Goal: Task Accomplishment & Management: Manage account settings

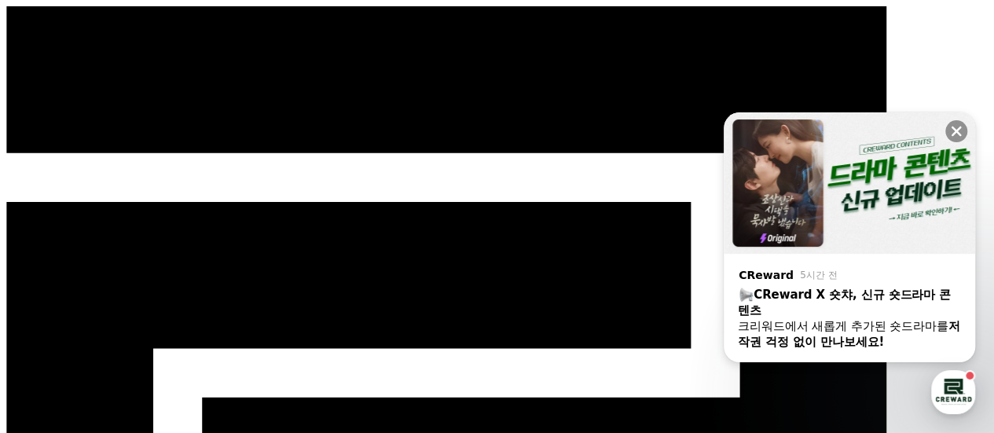
click at [958, 128] on icon at bounding box center [956, 131] width 10 height 10
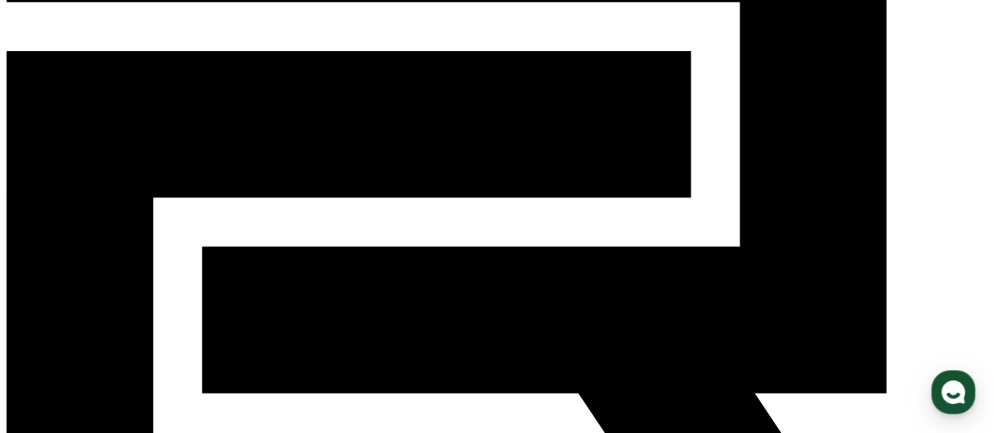
scroll to position [157, 0]
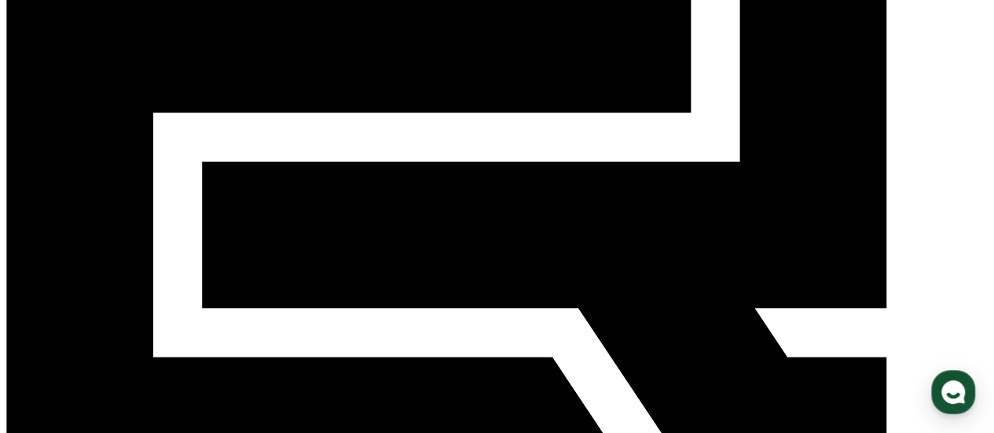
select select
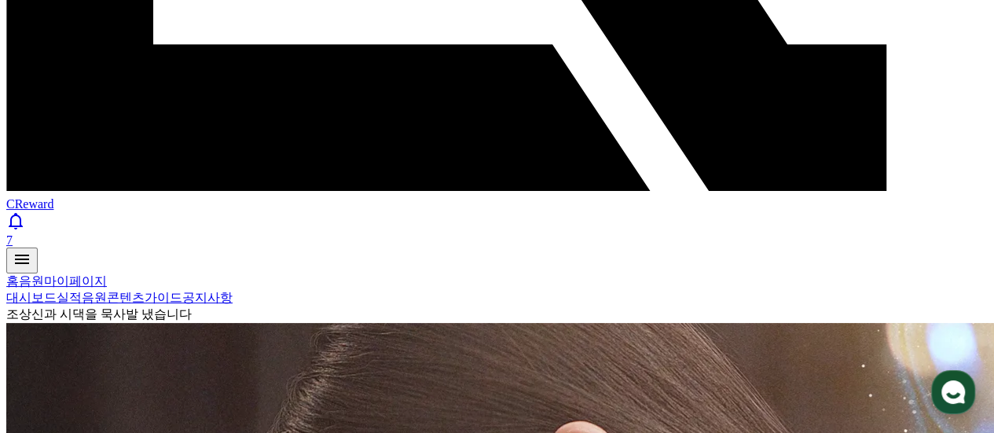
scroll to position [550, 0]
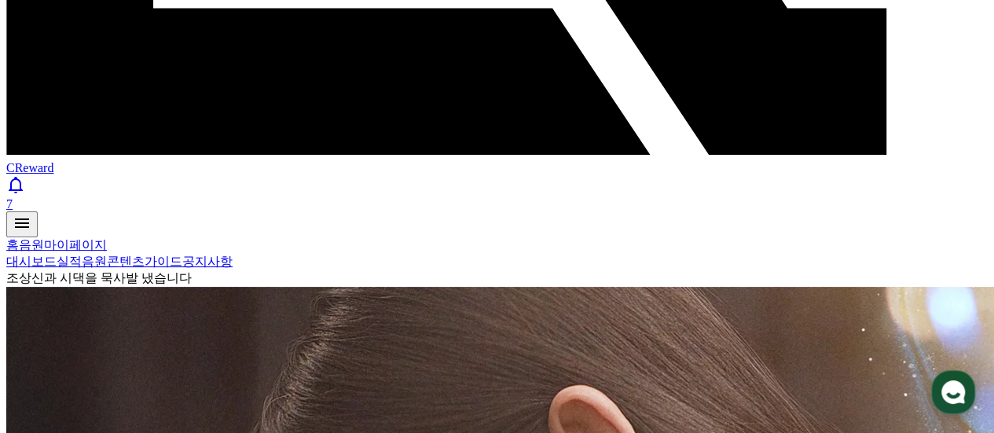
scroll to position [707, 0]
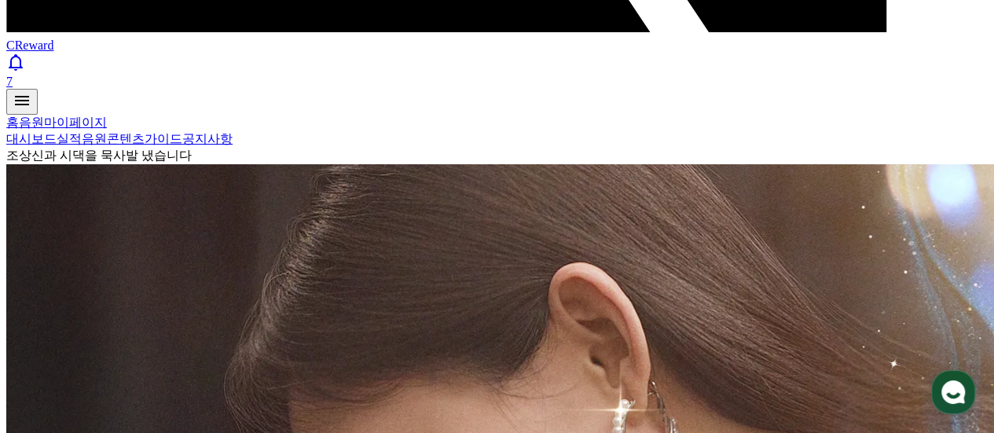
drag, startPoint x: 36, startPoint y: 279, endPoint x: 74, endPoint y: 279, distance: 37.7
drag, startPoint x: 76, startPoint y: 279, endPoint x: 97, endPoint y: 280, distance: 20.5
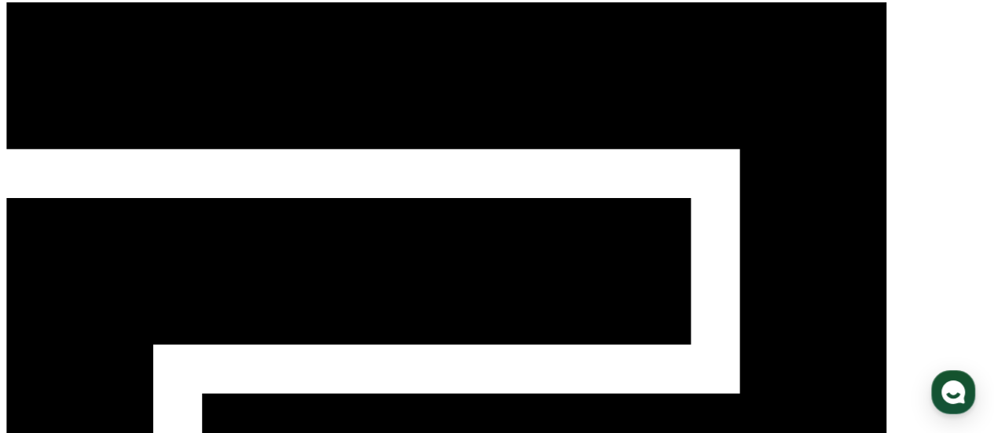
scroll to position [0, 0]
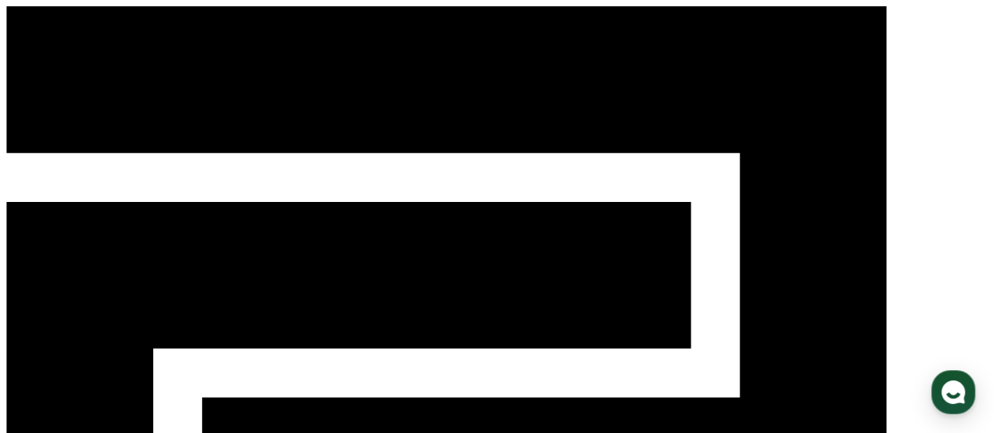
type input "**********"
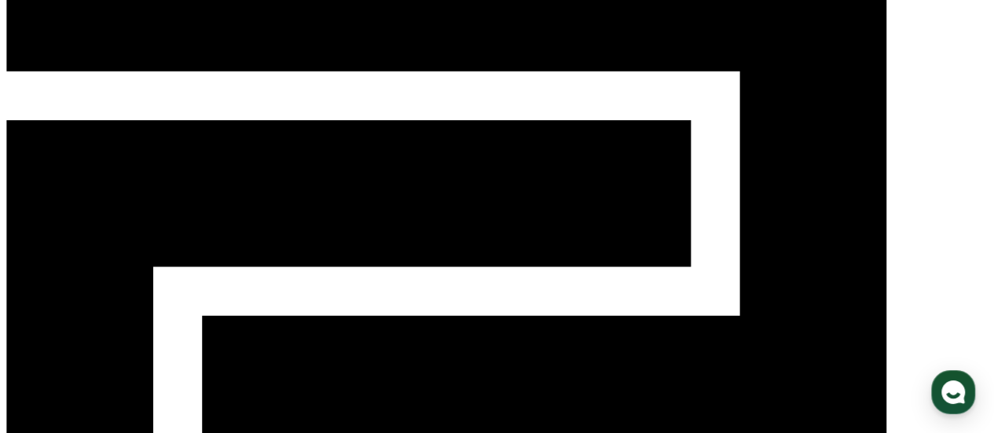
scroll to position [79, 0]
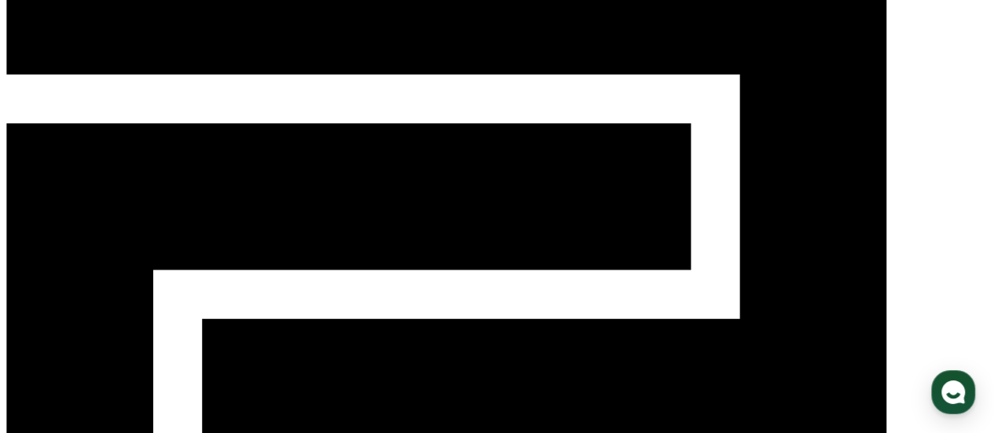
select select
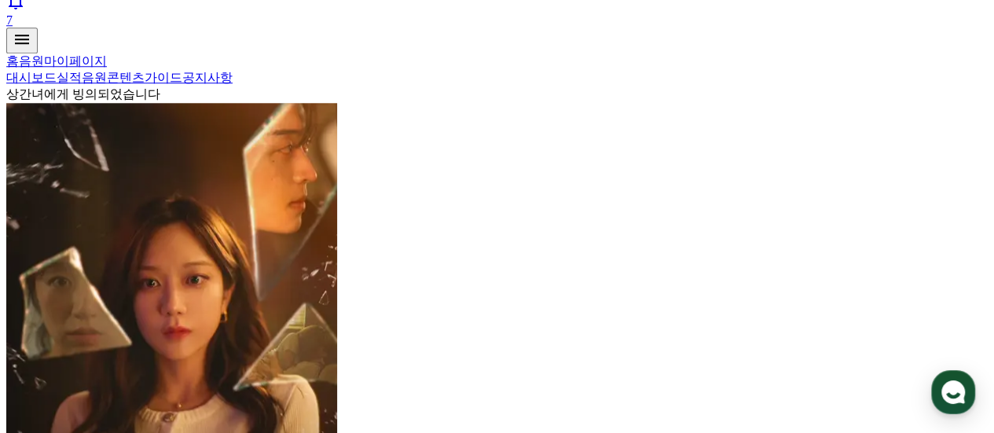
scroll to position [786, 0]
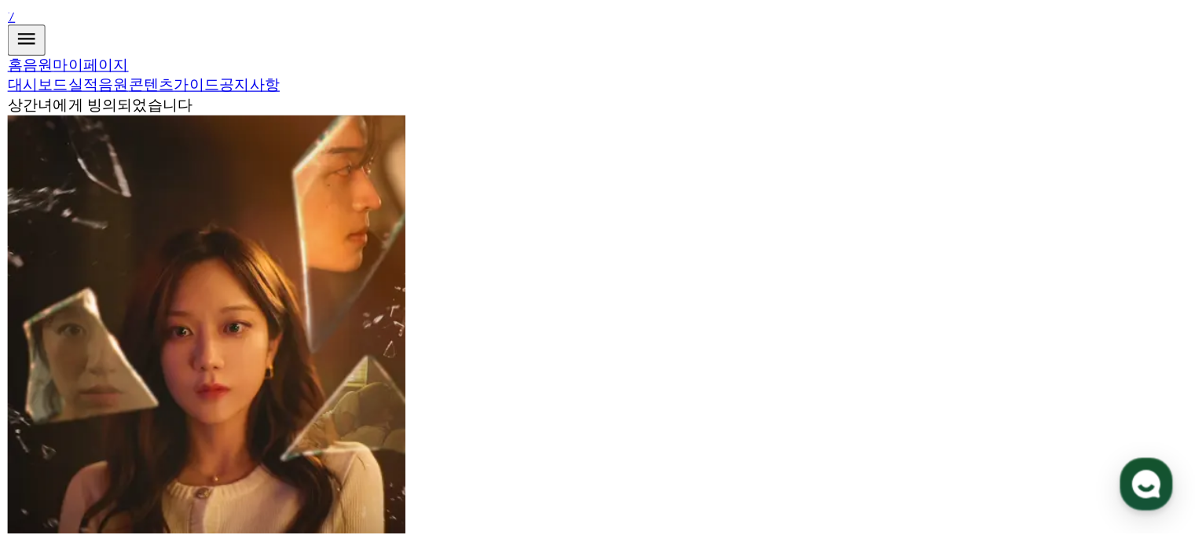
scroll to position [782, 0]
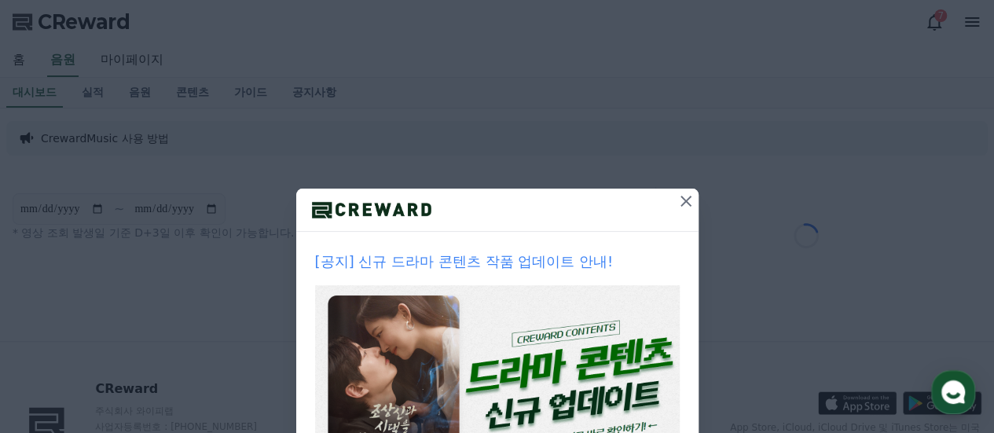
click at [682, 202] on icon at bounding box center [685, 201] width 19 height 19
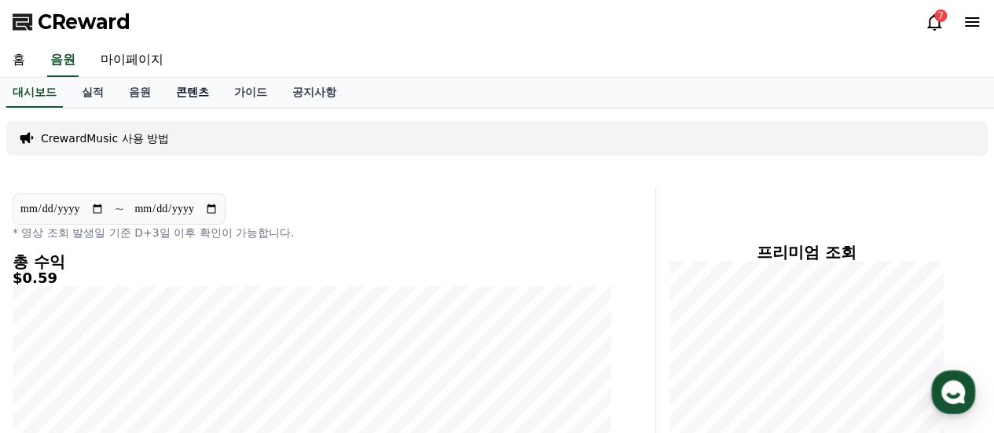
click at [196, 92] on link "콘텐츠" at bounding box center [192, 93] width 58 height 30
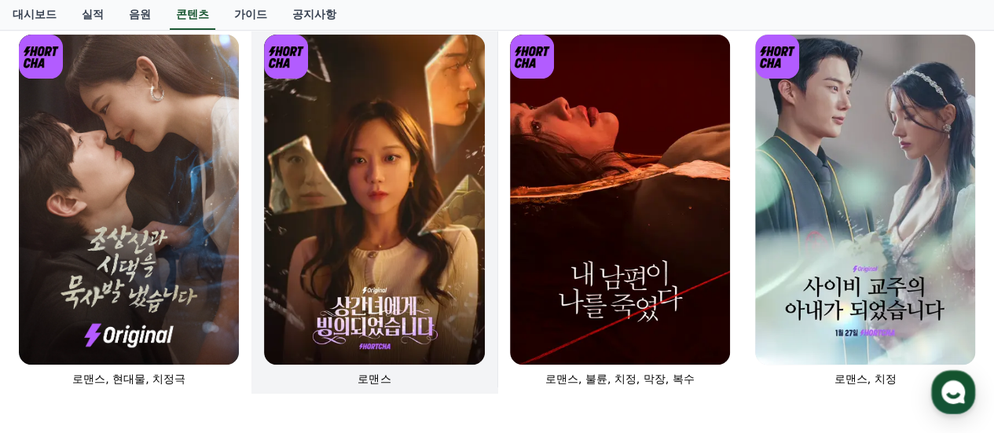
scroll to position [157, 0]
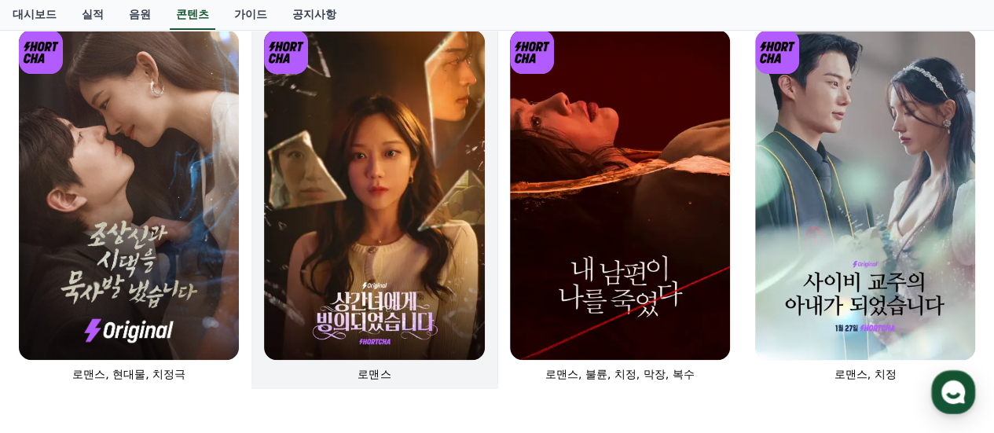
click at [443, 245] on img at bounding box center [374, 195] width 220 height 330
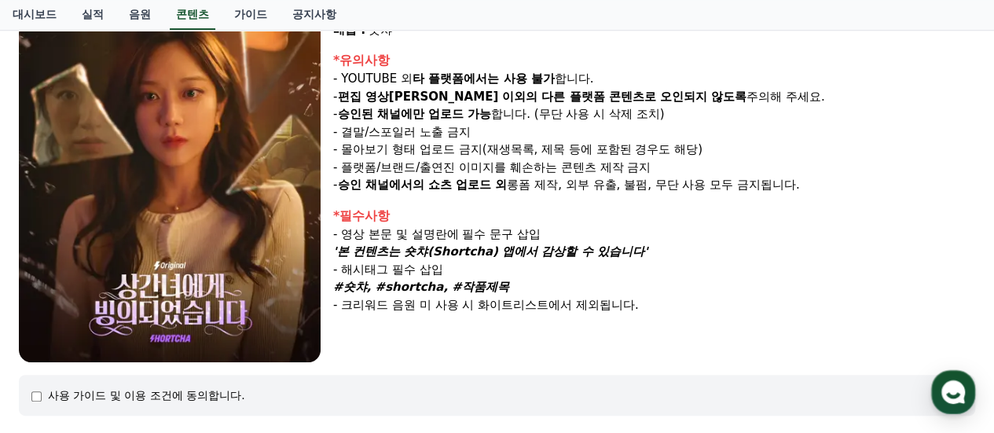
select select
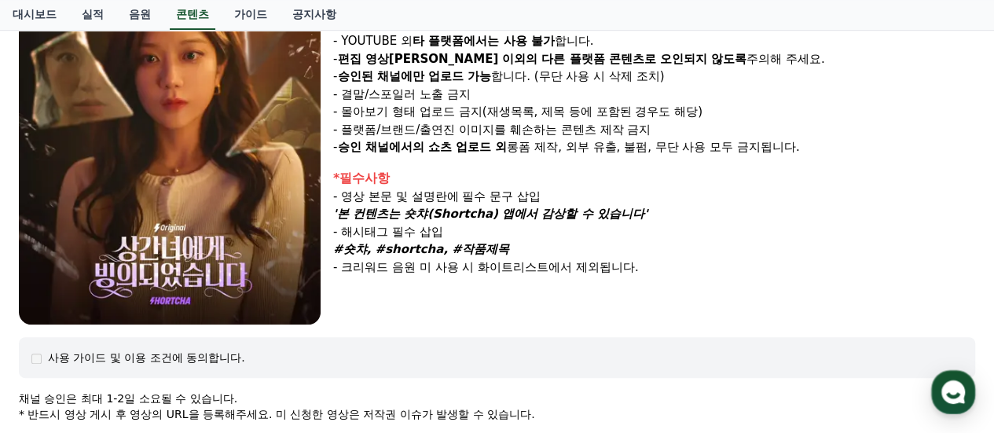
scroll to position [157, 0]
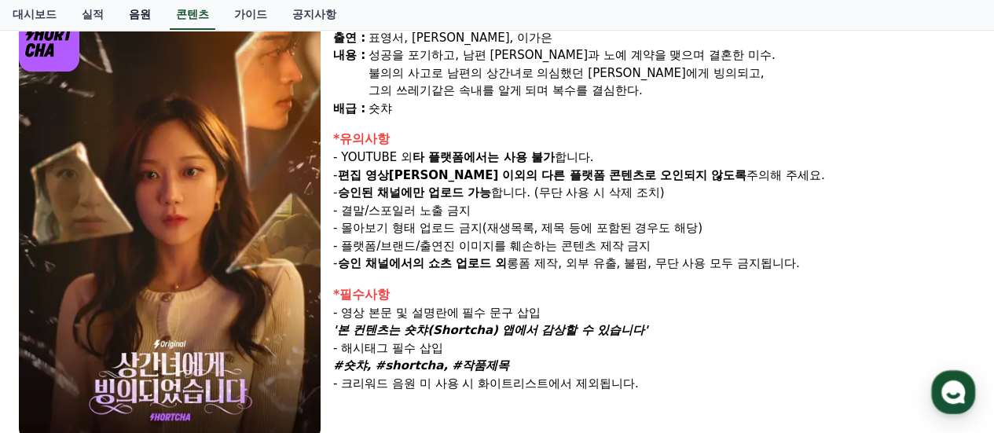
click at [145, 15] on link "음원" at bounding box center [139, 15] width 47 height 30
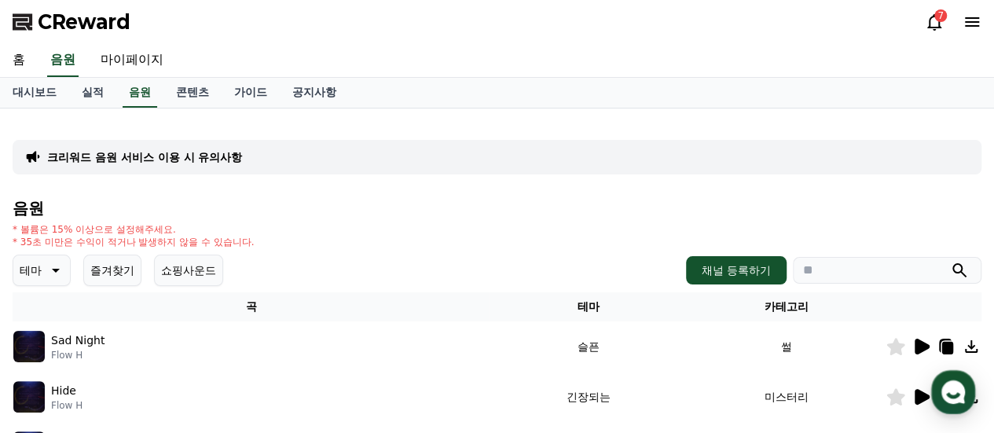
click at [129, 273] on button "즐겨찾기" at bounding box center [112, 270] width 58 height 31
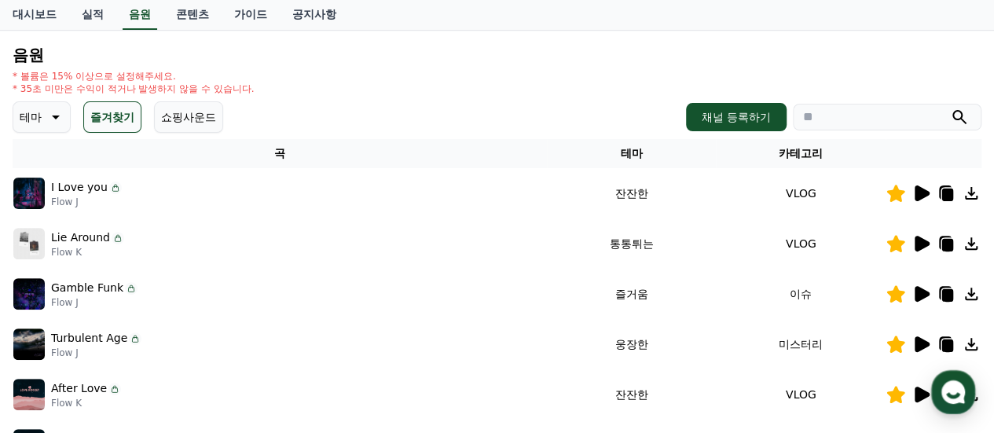
scroll to position [157, 0]
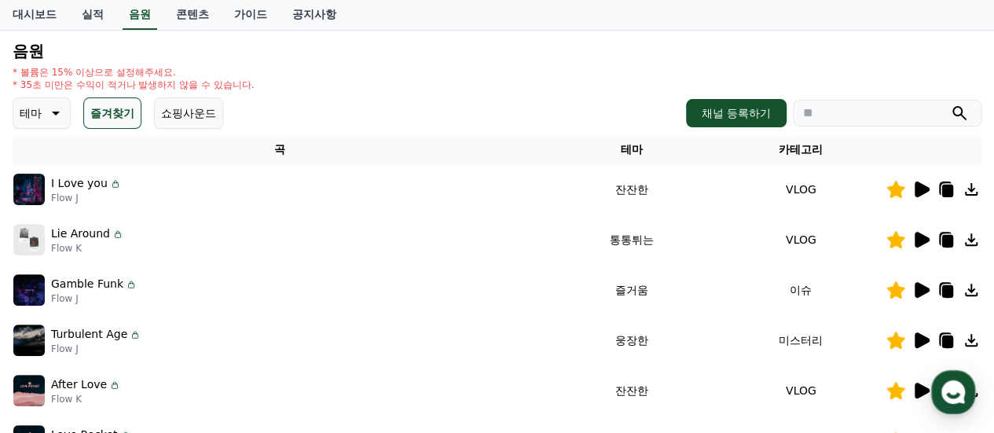
click at [924, 192] on icon at bounding box center [921, 189] width 15 height 16
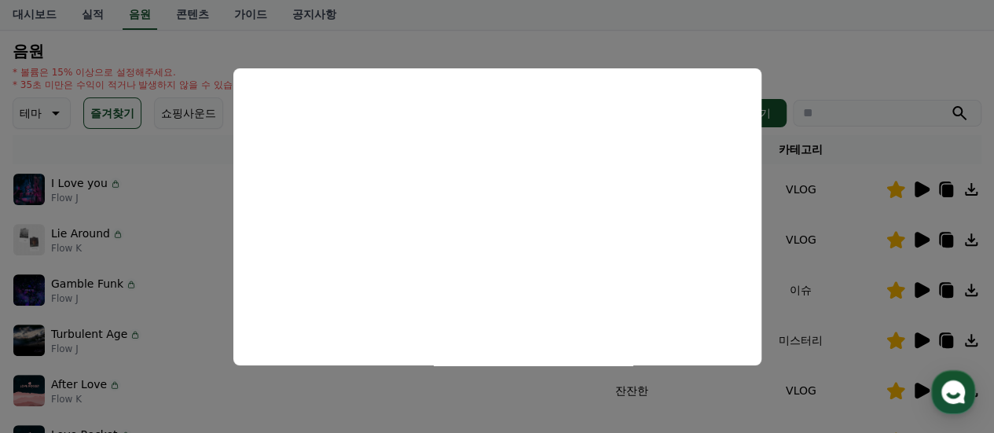
click at [831, 38] on button "close modal" at bounding box center [497, 216] width 994 height 433
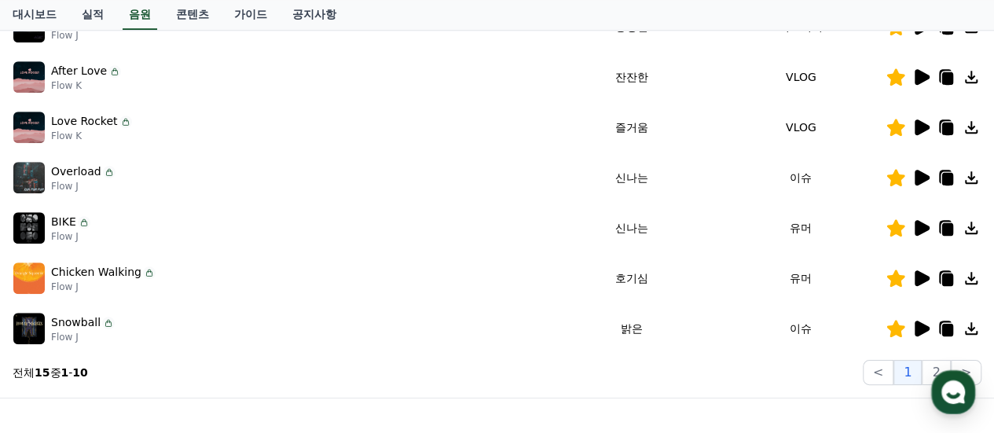
scroll to position [471, 0]
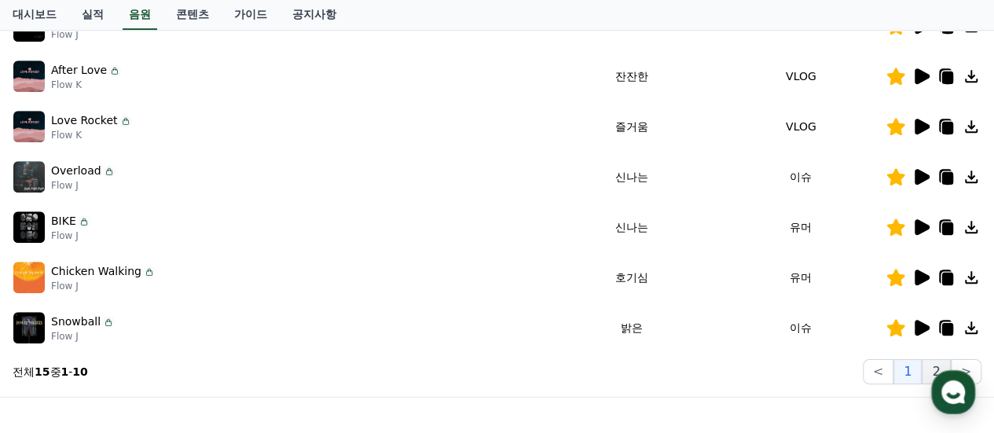
click at [930, 362] on button "2" at bounding box center [935, 371] width 28 height 25
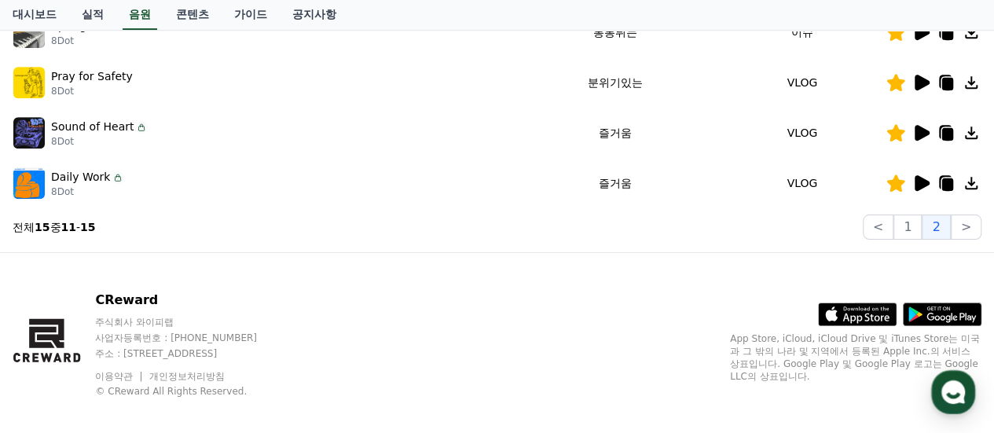
scroll to position [379, 0]
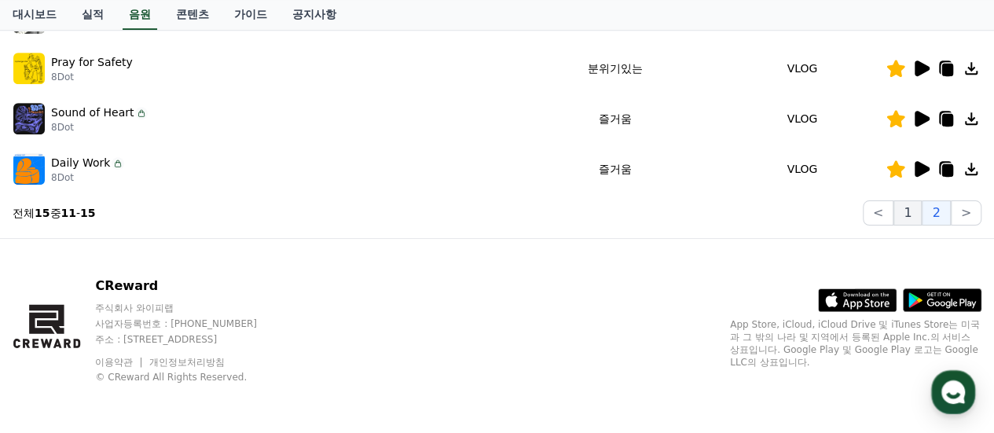
click at [914, 213] on button "1" at bounding box center [907, 212] width 28 height 25
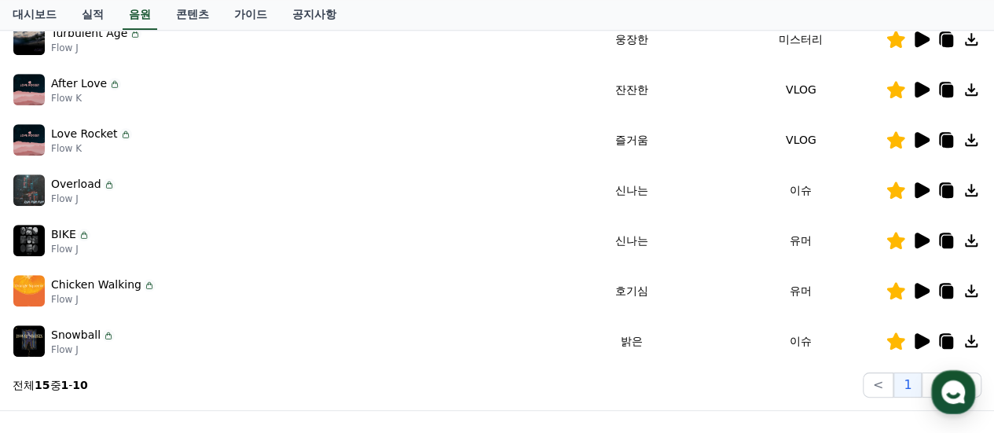
scroll to position [457, 0]
click at [917, 192] on icon at bounding box center [921, 191] width 15 height 16
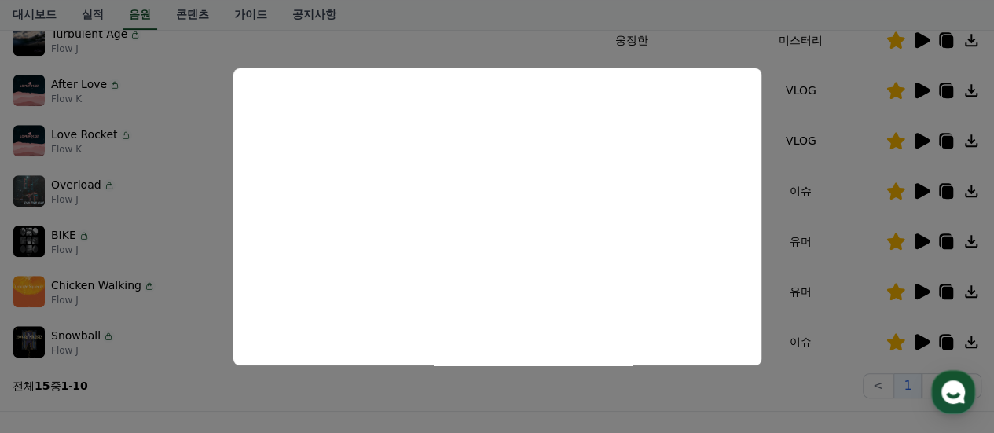
click at [192, 222] on button "close modal" at bounding box center [497, 216] width 994 height 433
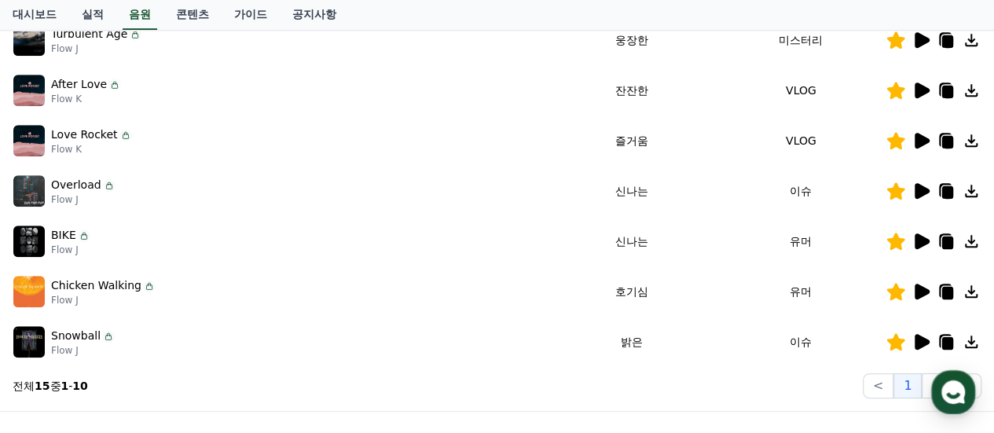
click at [66, 200] on p "Flow J" at bounding box center [83, 199] width 64 height 13
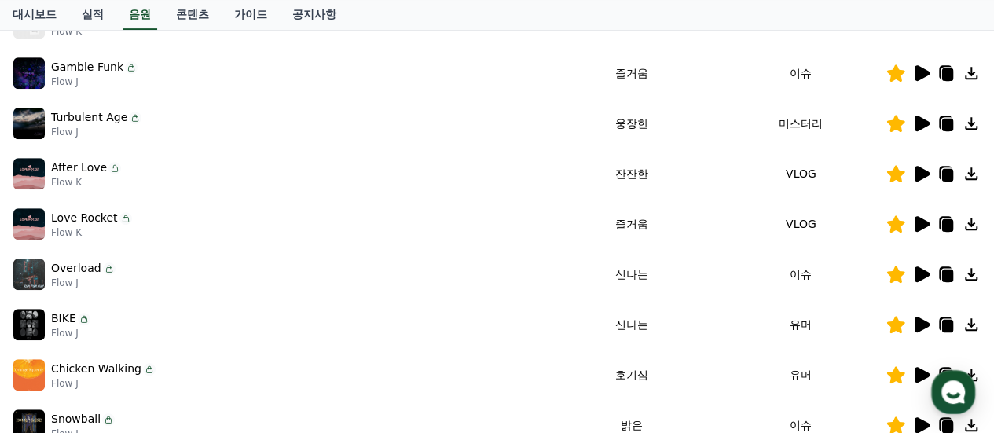
scroll to position [64, 0]
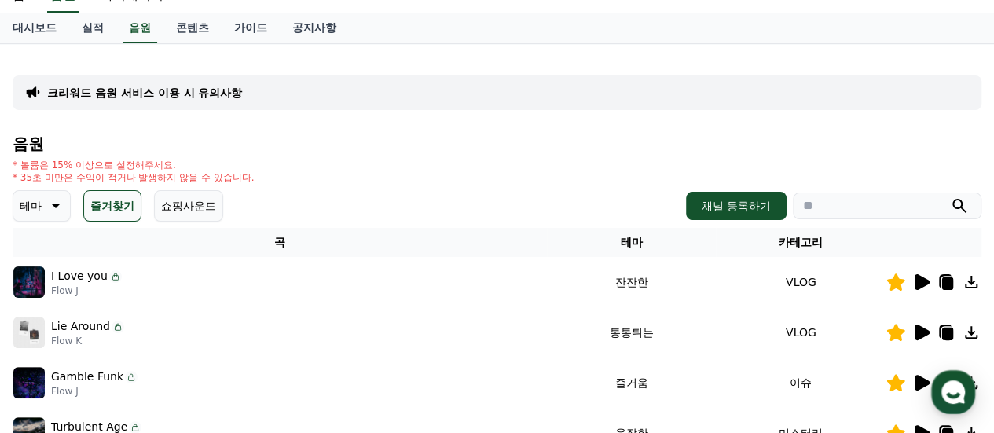
click at [110, 205] on button "즐겨찾기" at bounding box center [112, 205] width 58 height 31
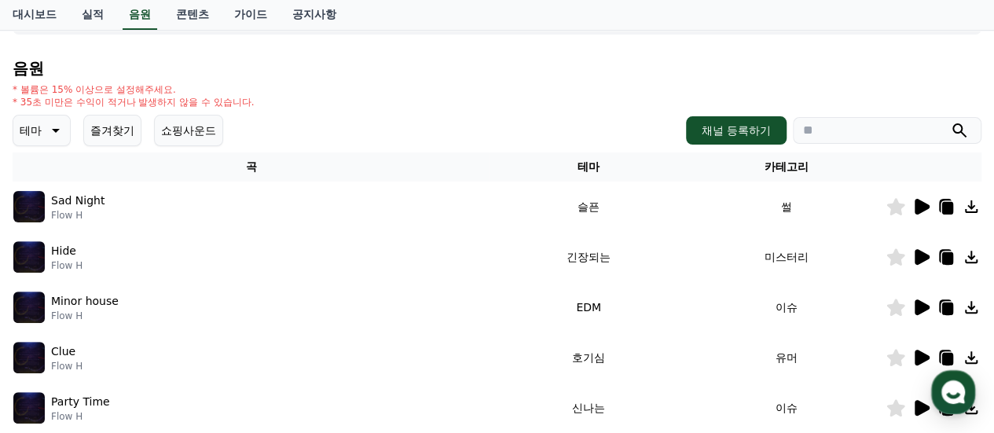
scroll to position [143, 0]
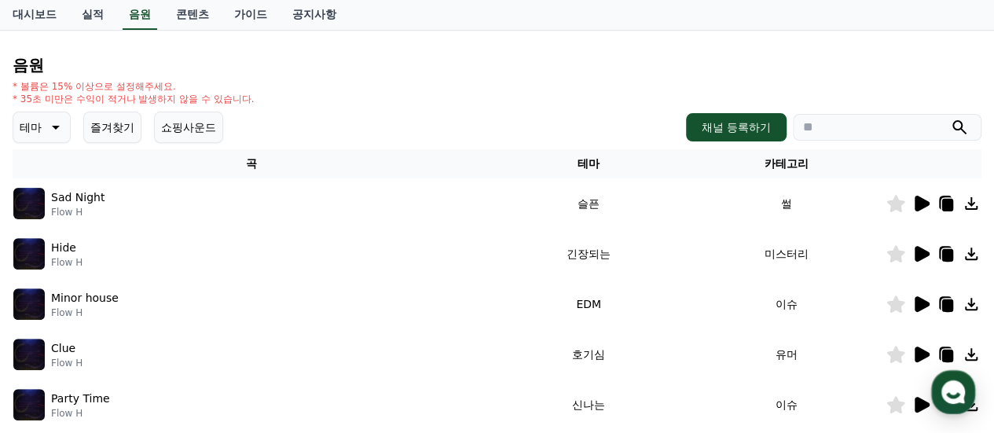
click at [847, 119] on input "search" at bounding box center [887, 127] width 189 height 27
click at [950, 118] on button "submit" at bounding box center [959, 127] width 19 height 19
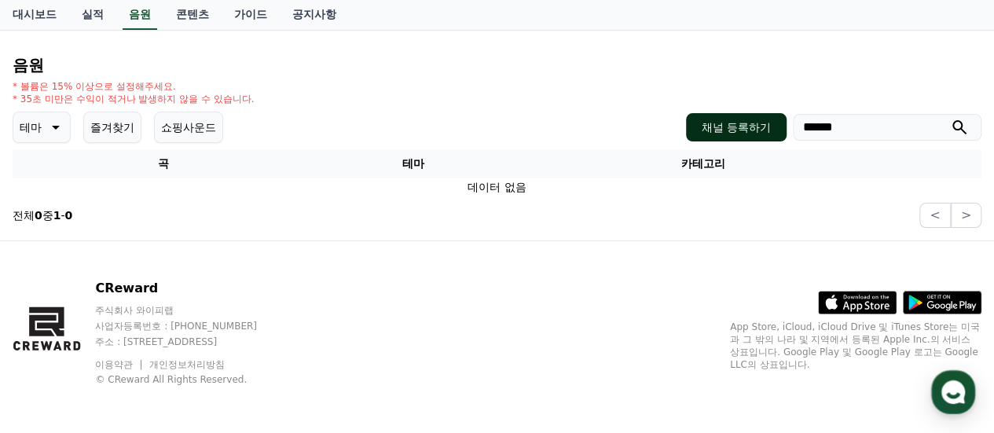
drag, startPoint x: 841, startPoint y: 126, endPoint x: 739, endPoint y: 123, distance: 101.4
click at [739, 123] on div "채널 등록하기 ******" at bounding box center [833, 127] width 295 height 28
click at [958, 130] on icon "submit" at bounding box center [959, 127] width 19 height 19
click at [871, 128] on input "******" at bounding box center [887, 127] width 189 height 27
type input "****"
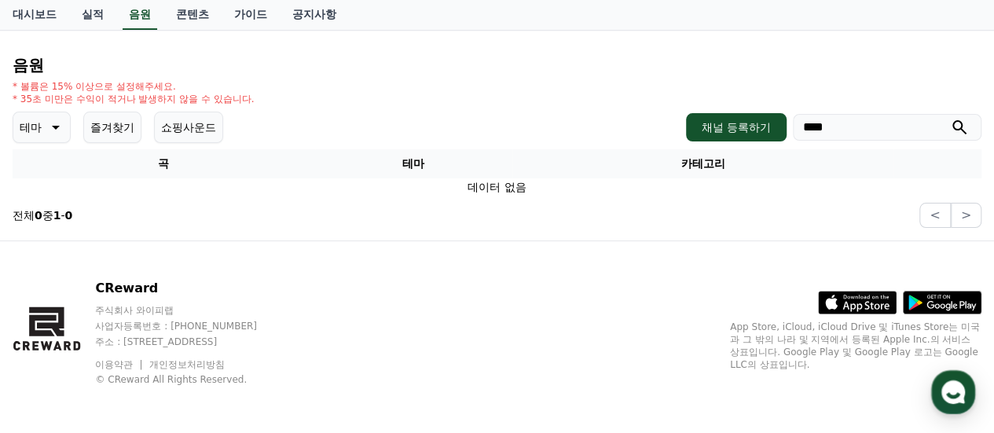
click at [963, 130] on icon "submit" at bounding box center [959, 127] width 14 height 14
click at [38, 122] on p "테마" at bounding box center [31, 127] width 22 height 22
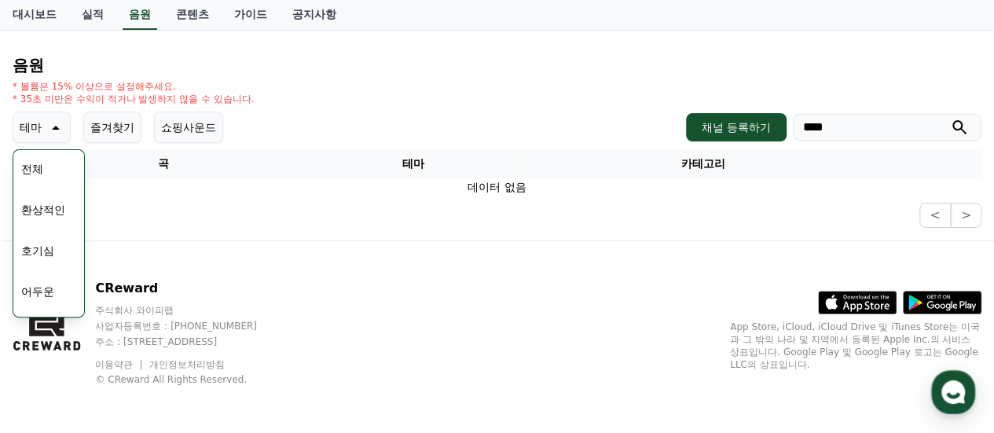
click at [27, 169] on button "전체" at bounding box center [32, 169] width 35 height 35
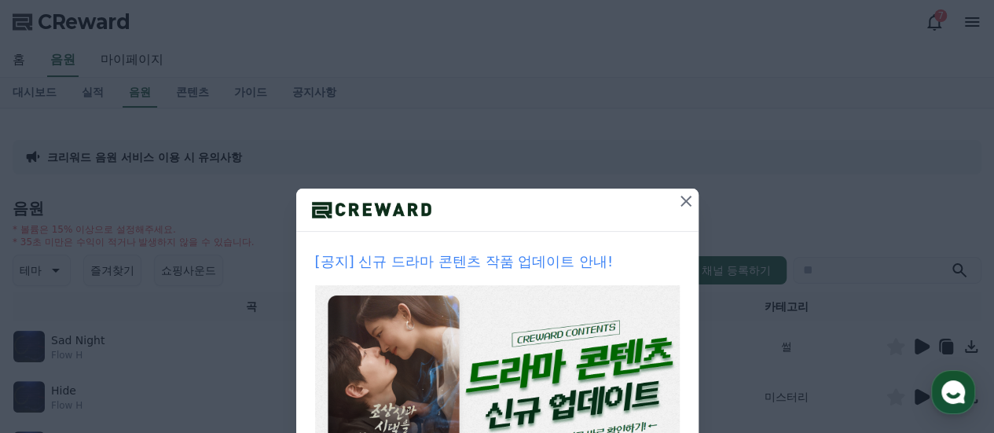
drag, startPoint x: 679, startPoint y: 197, endPoint x: 682, endPoint y: 150, distance: 47.2
click at [682, 150] on div "[공지] 신규 드라마 콘텐츠 작품 업데이트 안내! 1주일간 보지 않기 공지 확인하기" at bounding box center [497, 294] width 994 height 589
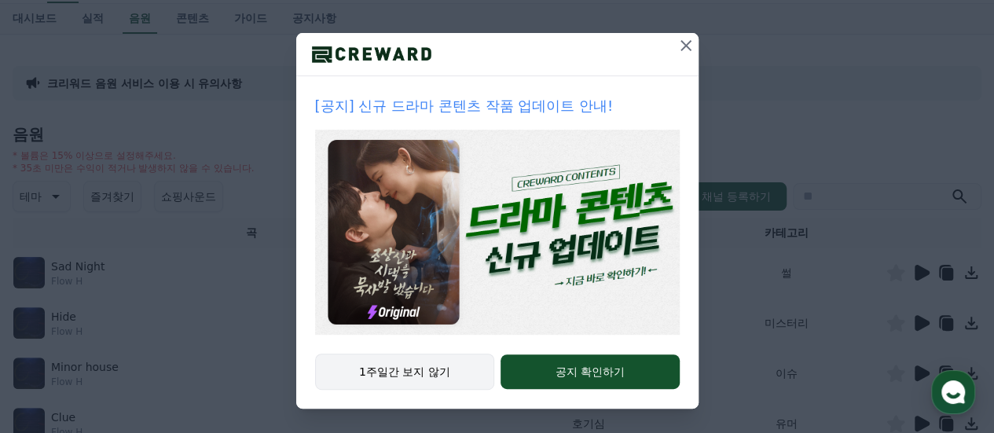
scroll to position [79, 0]
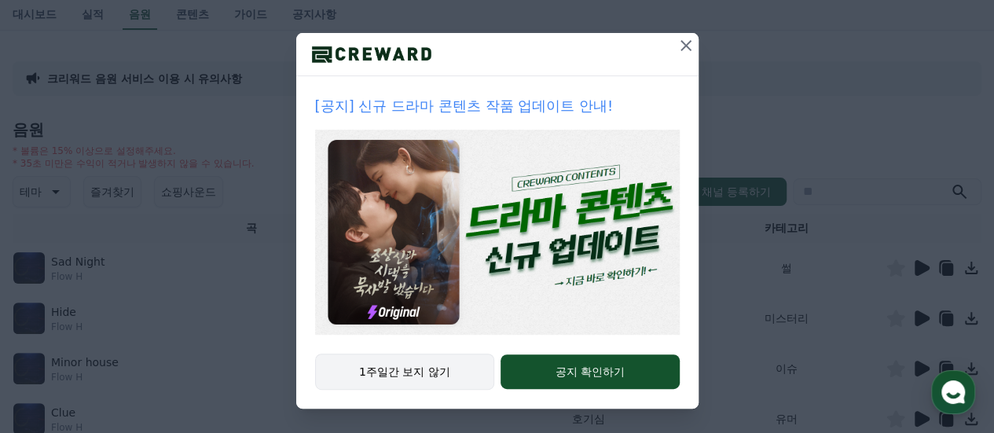
click at [385, 373] on button "1주일간 보지 않기" at bounding box center [405, 371] width 180 height 36
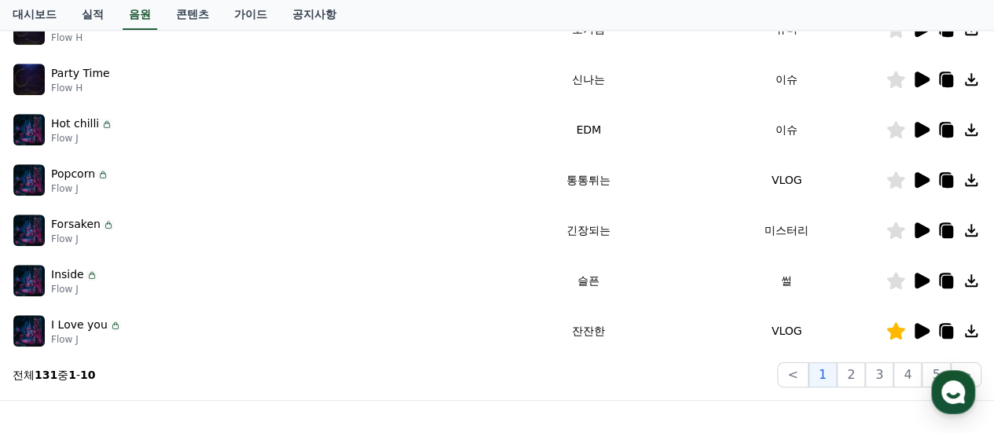
scroll to position [471, 0]
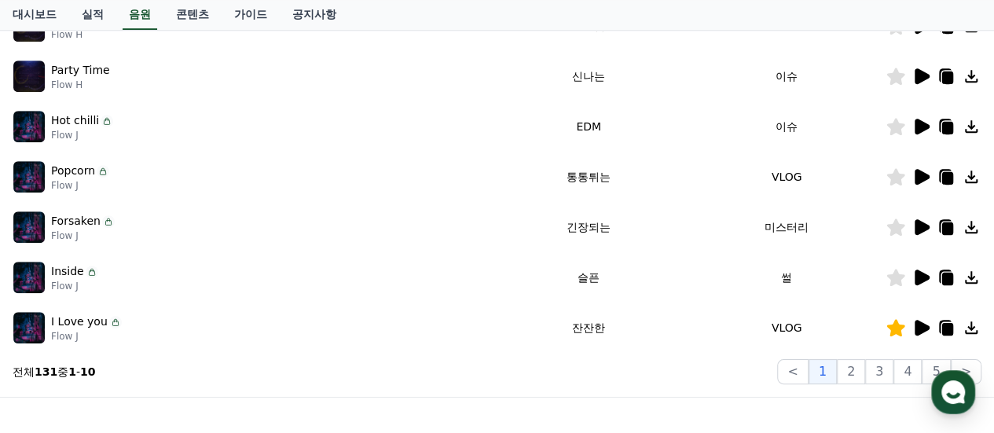
click at [894, 279] on icon at bounding box center [896, 277] width 18 height 17
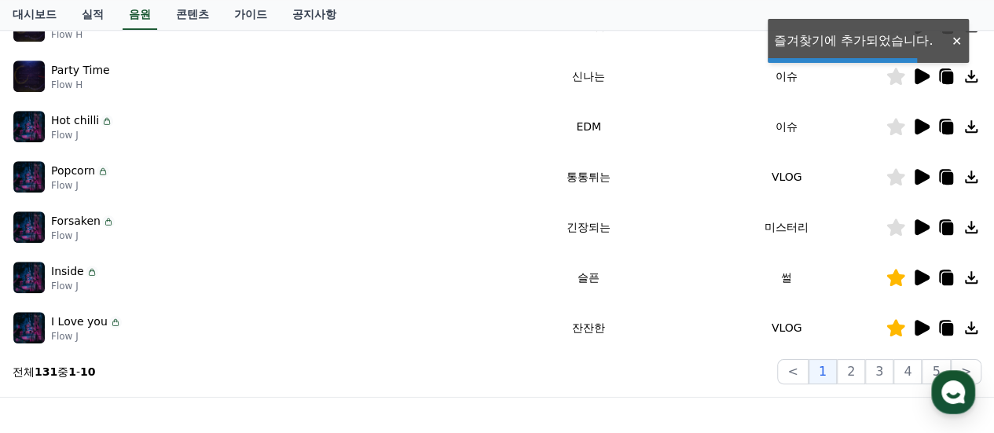
click at [919, 279] on icon at bounding box center [921, 277] width 15 height 16
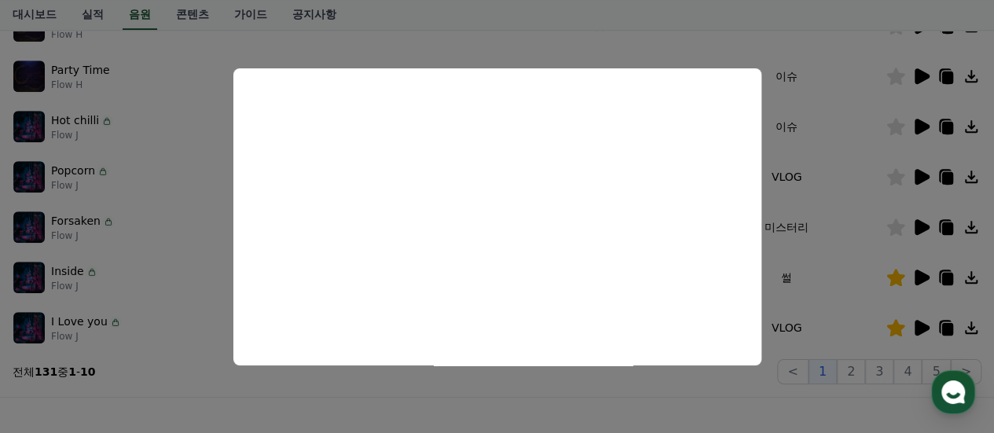
click at [699, 385] on button "close modal" at bounding box center [497, 216] width 994 height 433
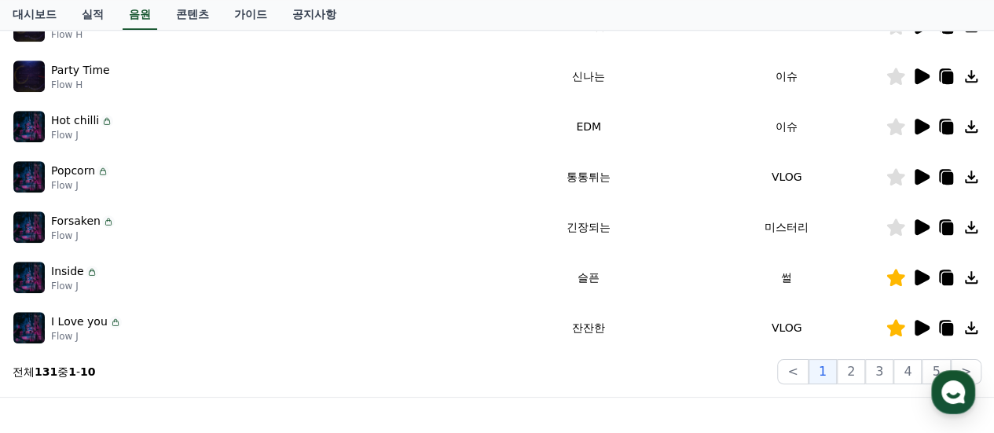
click at [948, 277] on icon at bounding box center [947, 279] width 11 height 13
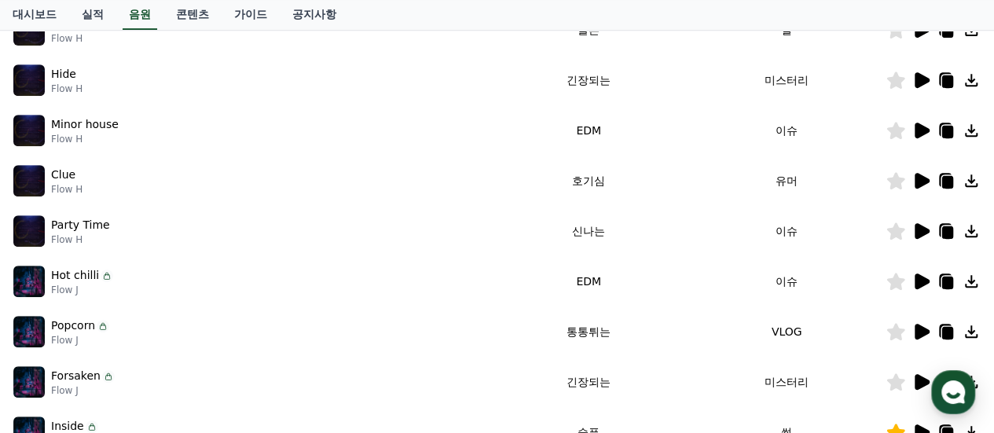
scroll to position [314, 0]
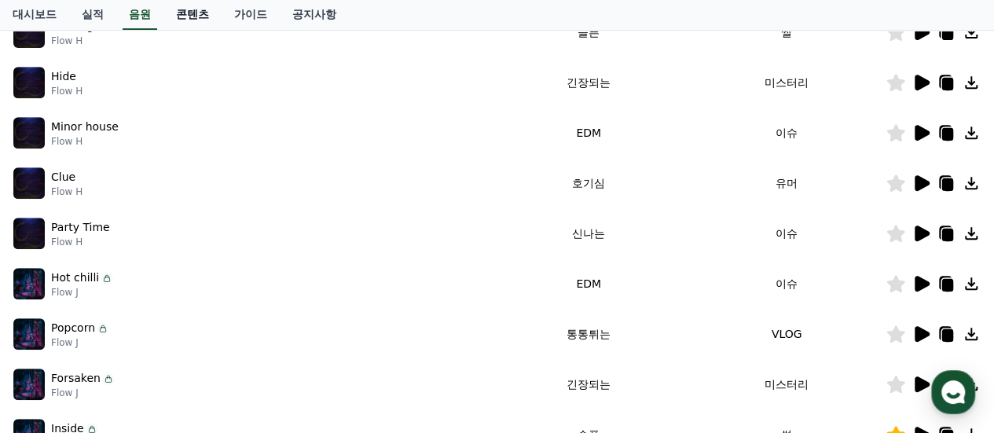
click at [199, 18] on link "콘텐츠" at bounding box center [192, 15] width 58 height 30
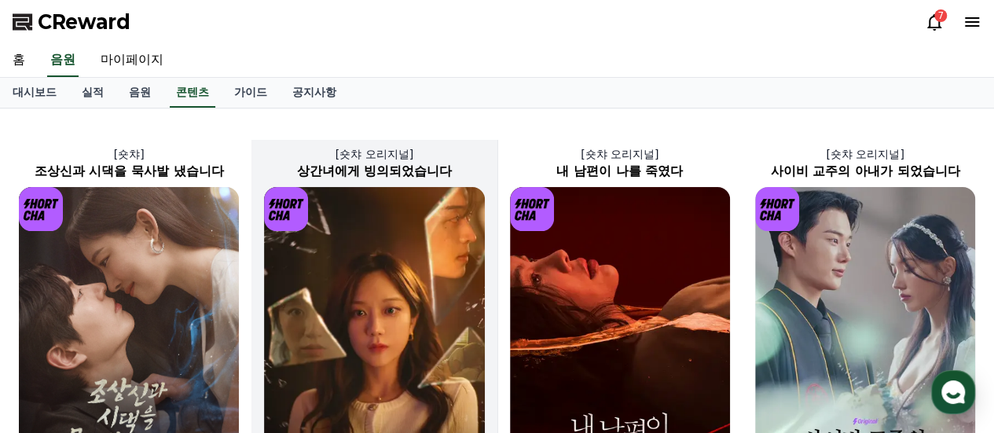
click at [377, 258] on img at bounding box center [374, 352] width 220 height 330
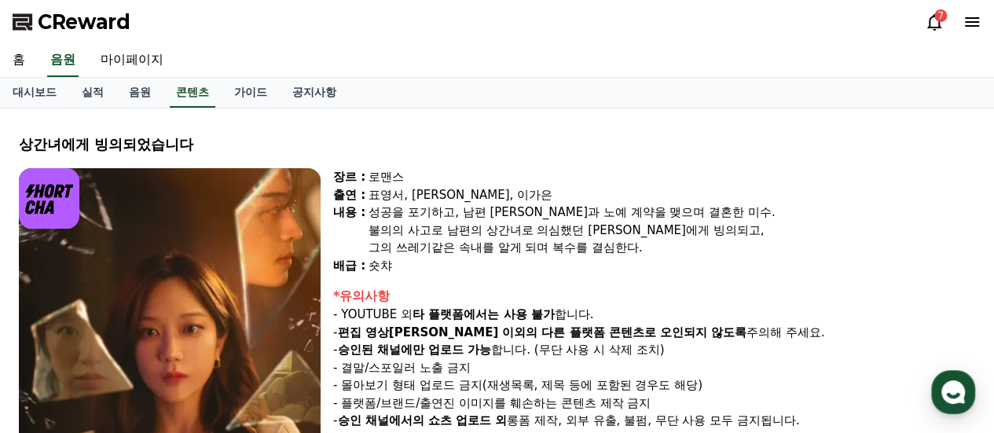
select select
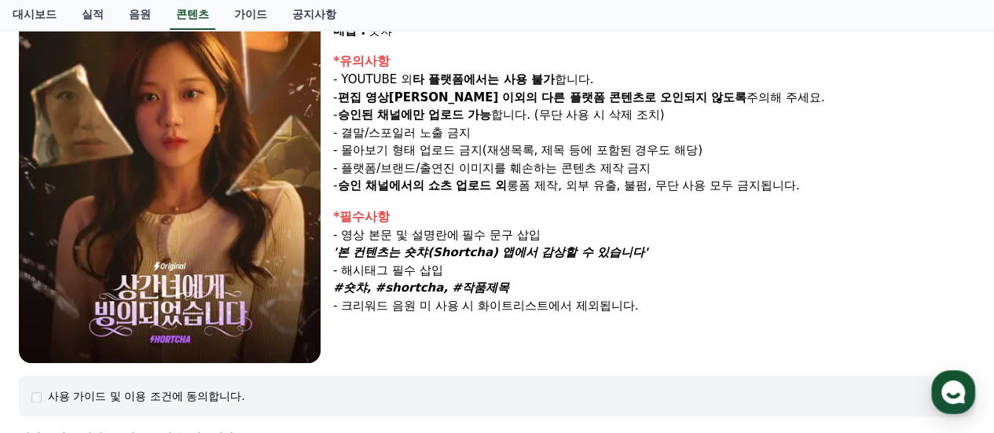
scroll to position [236, 0]
